Goal: Task Accomplishment & Management: Manage account settings

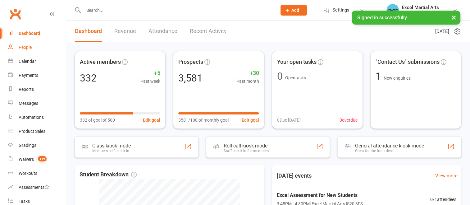
click at [35, 46] on link "People" at bounding box center [36, 47] width 57 height 14
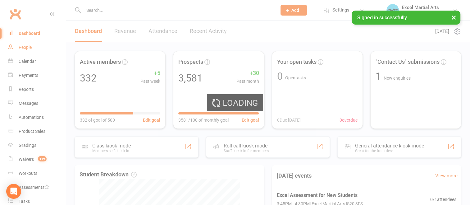
select select "100"
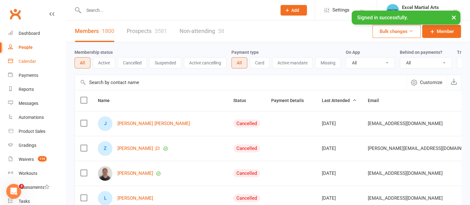
click at [28, 59] on div "Calendar" at bounding box center [27, 61] width 17 height 5
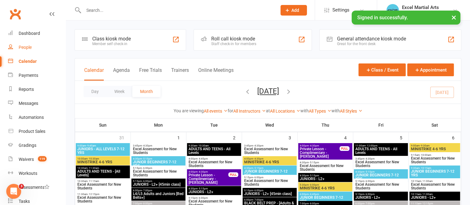
drag, startPoint x: 31, startPoint y: 45, endPoint x: 38, endPoint y: 51, distance: 9.5
click at [31, 45] on div "People" at bounding box center [25, 47] width 13 height 5
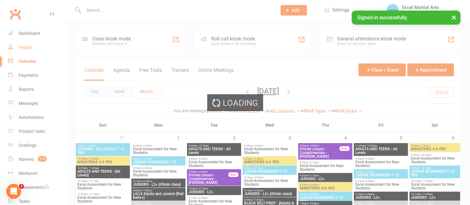
select select "100"
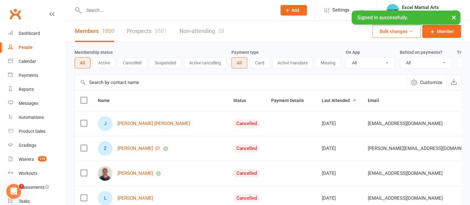
drag, startPoint x: 104, startPoint y: 61, endPoint x: 197, endPoint y: 59, distance: 93.2
click at [104, 61] on button "Active" at bounding box center [104, 62] width 22 height 11
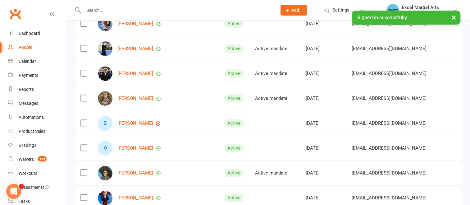
scroll to position [248, 0]
click at [139, 76] on link "[PERSON_NAME]" at bounding box center [135, 73] width 36 height 5
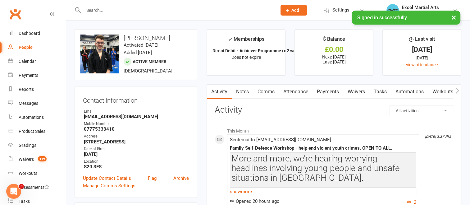
click at [333, 92] on link "Payments" at bounding box center [327, 91] width 31 height 14
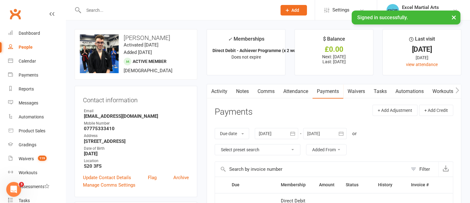
click at [332, 92] on link "Payments" at bounding box center [327, 91] width 31 height 14
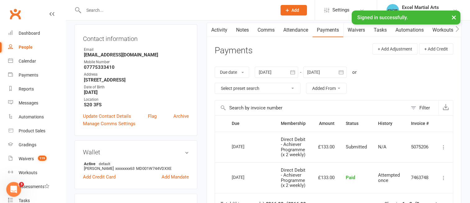
scroll to position [63, 0]
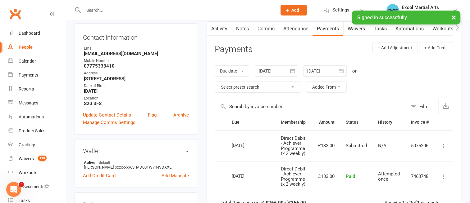
click at [292, 70] on icon "button" at bounding box center [292, 71] width 6 height 6
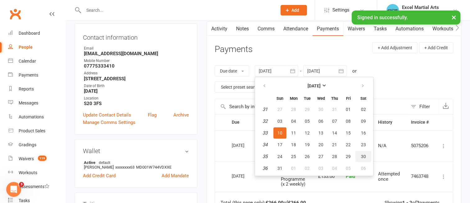
click at [364, 154] on span "30" at bounding box center [363, 156] width 5 height 5
type input "[DATE]"
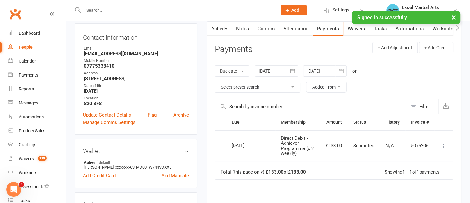
click at [443, 144] on icon at bounding box center [443, 146] width 6 height 6
click at [390, 97] on div "Due date Due date Date paid Date failed [DATE] [DATE] Sun Mon Tue Wed Thu Fri S…" at bounding box center [334, 79] width 238 height 40
click at [339, 70] on icon "button" at bounding box center [341, 71] width 6 height 6
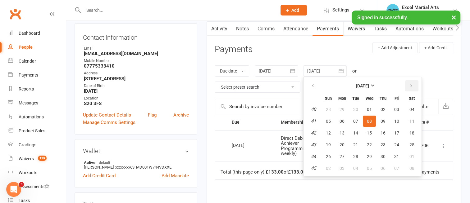
click at [414, 85] on button "button" at bounding box center [411, 85] width 13 height 11
click at [408, 155] on button "29" at bounding box center [412, 156] width 16 height 11
type input "[DATE]"
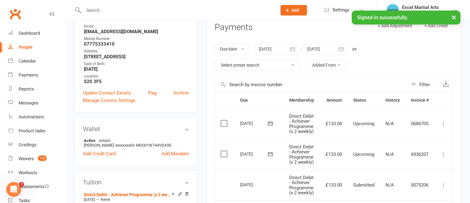
scroll to position [93, 0]
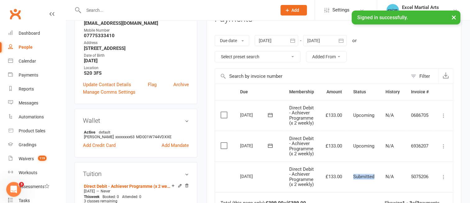
drag, startPoint x: 377, startPoint y: 189, endPoint x: 353, endPoint y: 190, distance: 23.3
click at [353, 190] on td "Submitted" at bounding box center [363, 177] width 32 height 31
click at [327, 173] on td "£133.00" at bounding box center [334, 177] width 28 height 31
click at [442, 150] on icon at bounding box center [443, 146] width 6 height 6
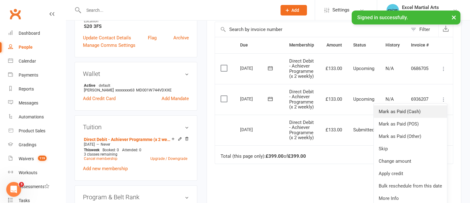
scroll to position [155, 0]
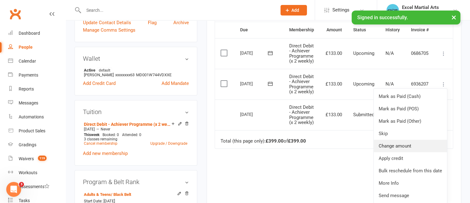
click at [392, 151] on link "Change amount" at bounding box center [409, 146] width 73 height 12
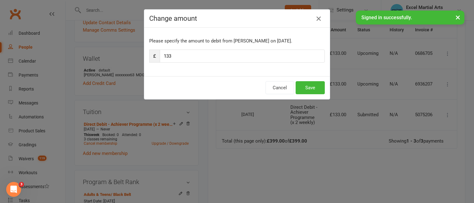
click at [317, 17] on icon "button" at bounding box center [318, 18] width 7 height 7
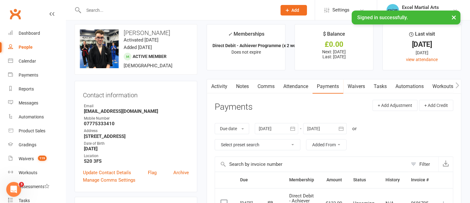
scroll to position [0, 0]
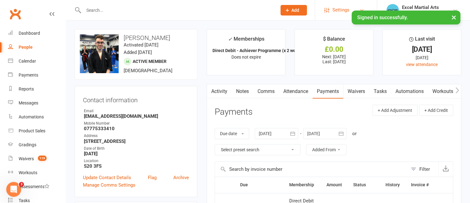
click at [333, 11] on span "Settings" at bounding box center [340, 10] width 17 height 14
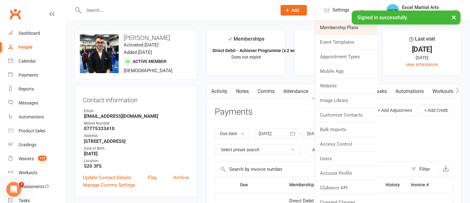
click at [334, 25] on link "Membership Plans" at bounding box center [346, 27] width 62 height 14
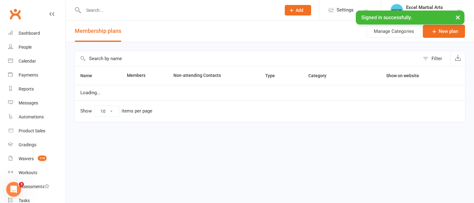
select select "100"
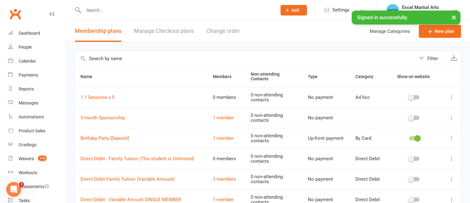
click at [230, 32] on button "Change order" at bounding box center [223, 30] width 34 height 21
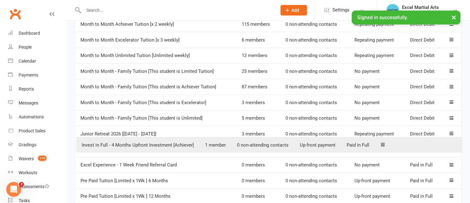
scroll to position [138, 0]
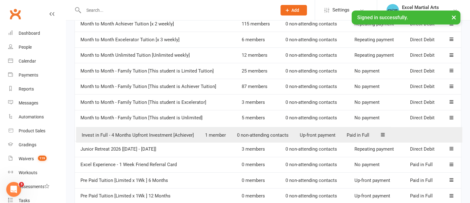
drag, startPoint x: 453, startPoint y: 179, endPoint x: 455, endPoint y: 135, distance: 44.1
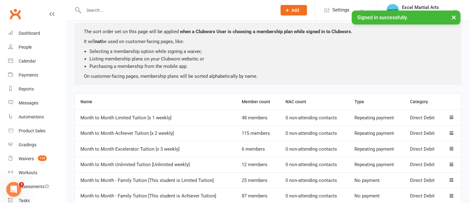
scroll to position [0, 0]
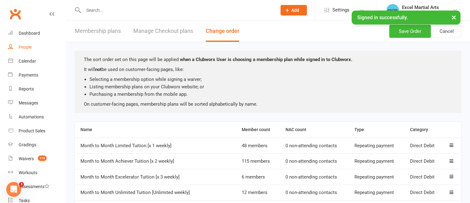
click at [29, 49] on div "People" at bounding box center [25, 47] width 13 height 5
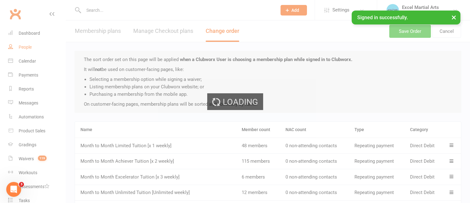
select select "100"
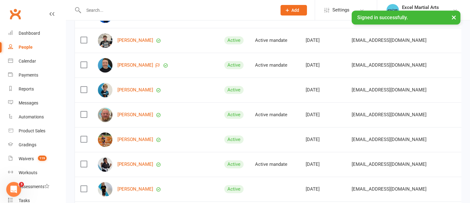
scroll to position [497, 0]
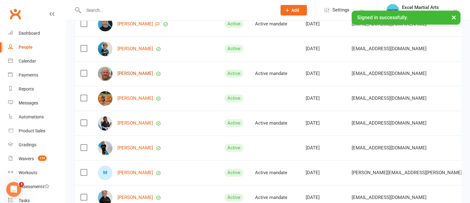
click at [137, 76] on link "[PERSON_NAME]" at bounding box center [135, 73] width 36 height 5
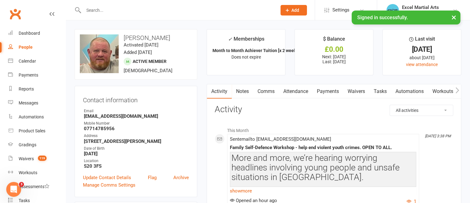
click at [333, 92] on link "Payments" at bounding box center [327, 91] width 31 height 14
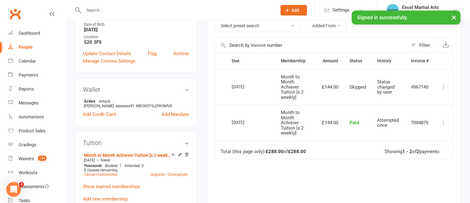
scroll to position [93, 0]
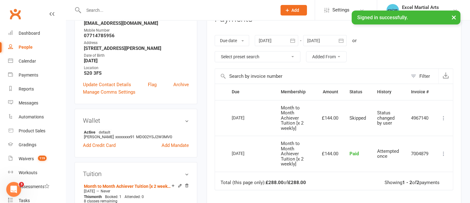
click at [341, 39] on icon "button" at bounding box center [340, 40] width 5 height 4
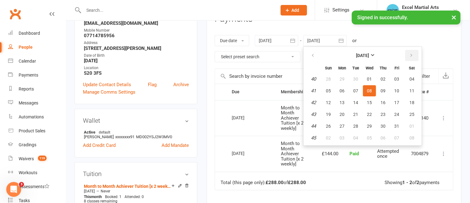
click at [409, 53] on icon "button" at bounding box center [411, 55] width 4 height 5
click at [408, 80] on button "06" at bounding box center [412, 79] width 16 height 11
type input "[DATE]"
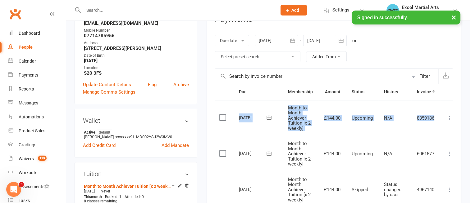
drag, startPoint x: 240, startPoint y: 116, endPoint x: 448, endPoint y: 116, distance: 207.7
click at [448, 116] on tr "Select this [DATE] [PERSON_NAME] Month to Month Achiever Tuition [x 2 weekly] £…" at bounding box center [336, 118] width 245 height 36
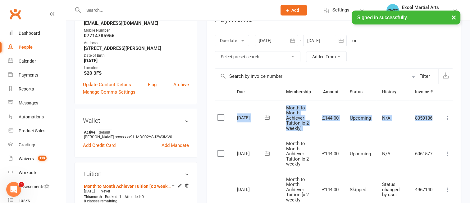
click at [249, 124] on td "[DATE]" at bounding box center [255, 118] width 49 height 36
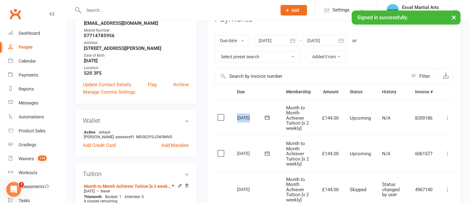
drag, startPoint x: 237, startPoint y: 116, endPoint x: 261, endPoint y: 118, distance: 24.3
click at [261, 118] on div "[DATE]" at bounding box center [256, 117] width 38 height 9
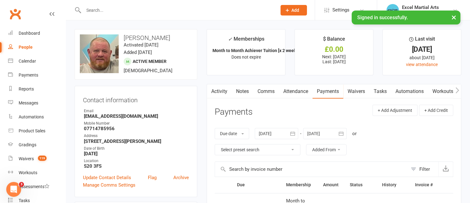
click at [458, 89] on icon "button" at bounding box center [456, 90] width 3 height 6
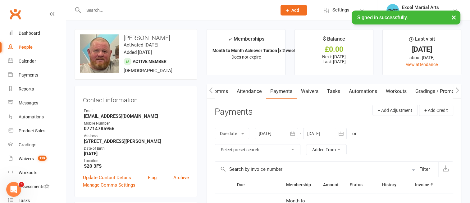
click at [457, 89] on icon "button" at bounding box center [457, 90] width 4 height 7
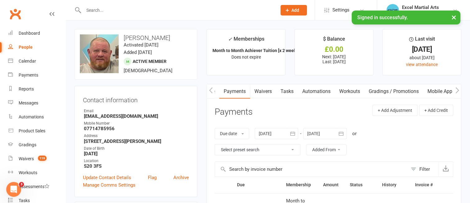
click at [457, 89] on icon "button" at bounding box center [457, 90] width 4 height 7
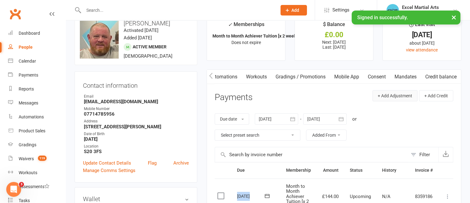
scroll to position [0, 0]
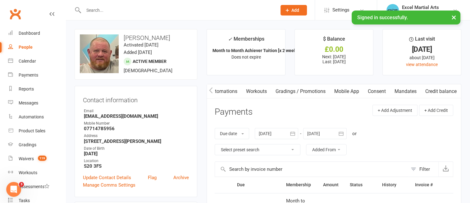
click at [211, 91] on icon "button" at bounding box center [211, 90] width 4 height 7
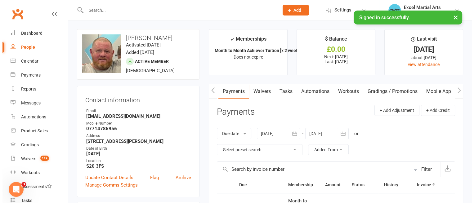
scroll to position [0, 96]
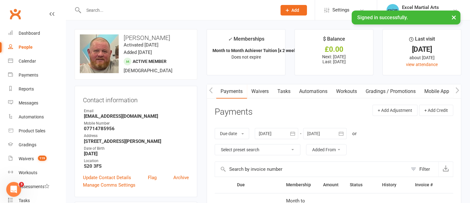
click at [237, 90] on link "Payments" at bounding box center [231, 91] width 31 height 14
click at [395, 110] on button "+ Add Adjustment" at bounding box center [394, 110] width 45 height 11
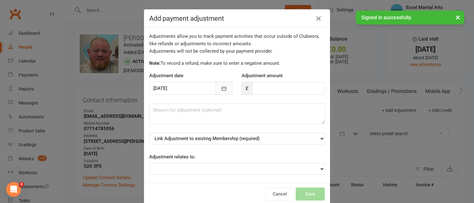
click at [221, 91] on icon "button" at bounding box center [224, 89] width 6 height 6
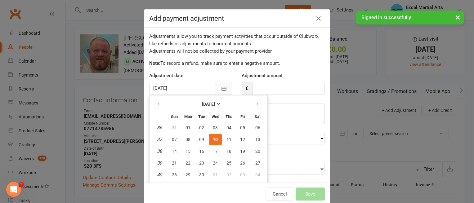
scroll to position [9, 0]
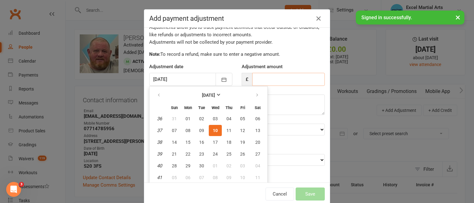
click at [260, 77] on input "number" at bounding box center [288, 79] width 73 height 13
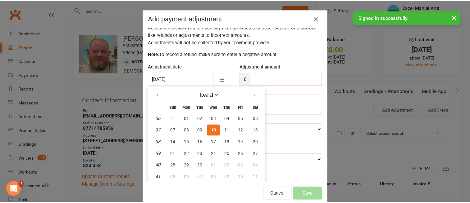
scroll to position [5, 0]
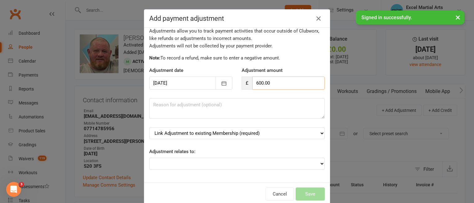
type input "600.00"
click at [224, 106] on textarea at bounding box center [237, 108] width 176 height 20
type textarea "PIF"
drag, startPoint x: 278, startPoint y: 81, endPoint x: 238, endPoint y: 80, distance: 40.7
click at [242, 80] on div "£ 600.00" at bounding box center [283, 83] width 83 height 13
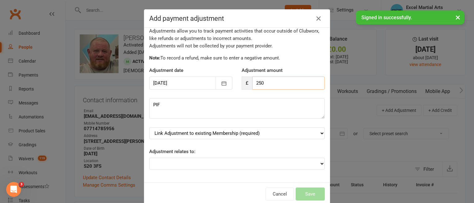
type input "250"
drag, startPoint x: 173, startPoint y: 104, endPoint x: 147, endPoint y: 103, distance: 26.4
click at [149, 103] on textarea "PIF" at bounding box center [237, 108] width 176 height 20
type textarea "M2M invested"
click at [298, 161] on select "Adjustment for an Autopayment Cash adjustment POS Sale adjustment Other adjustm…" at bounding box center [237, 164] width 176 height 12
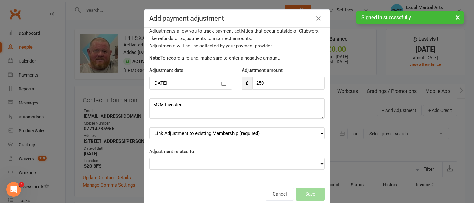
click at [234, 183] on div "Cancel Save" at bounding box center [237, 194] width 186 height 23
click at [264, 132] on select "Link Adjustment to existing Membership (required) Month to Month Achiever Tuiti…" at bounding box center [237, 134] width 176 height 12
click at [266, 122] on div "Adjustments allow you to track payment activities that occur outside of Clubwor…" at bounding box center [237, 105] width 186 height 155
click at [265, 132] on select "Link Adjustment to existing Membership (required) Month to Month Achiever Tuiti…" at bounding box center [237, 134] width 176 height 12
click at [271, 123] on div "Adjustments allow you to track payment activities that occur outside of Clubwor…" at bounding box center [237, 105] width 186 height 155
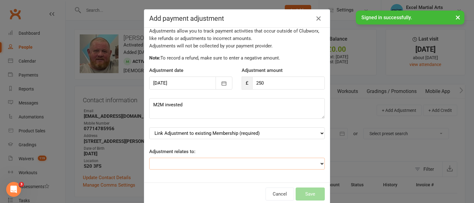
click at [224, 161] on select "Adjustment for an Autopayment Cash adjustment POS Sale adjustment Other adjustm…" at bounding box center [237, 164] width 176 height 12
click at [225, 181] on div "Adjustments allow you to track payment activities that occur outside of Clubwor…" at bounding box center [237, 105] width 186 height 155
click at [279, 195] on button "Cancel" at bounding box center [280, 194] width 29 height 13
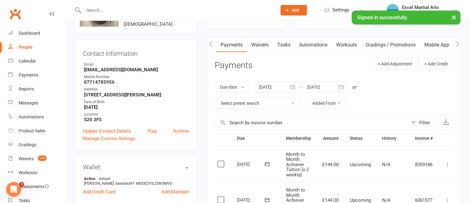
scroll to position [0, 0]
